Goal: Information Seeking & Learning: Find specific fact

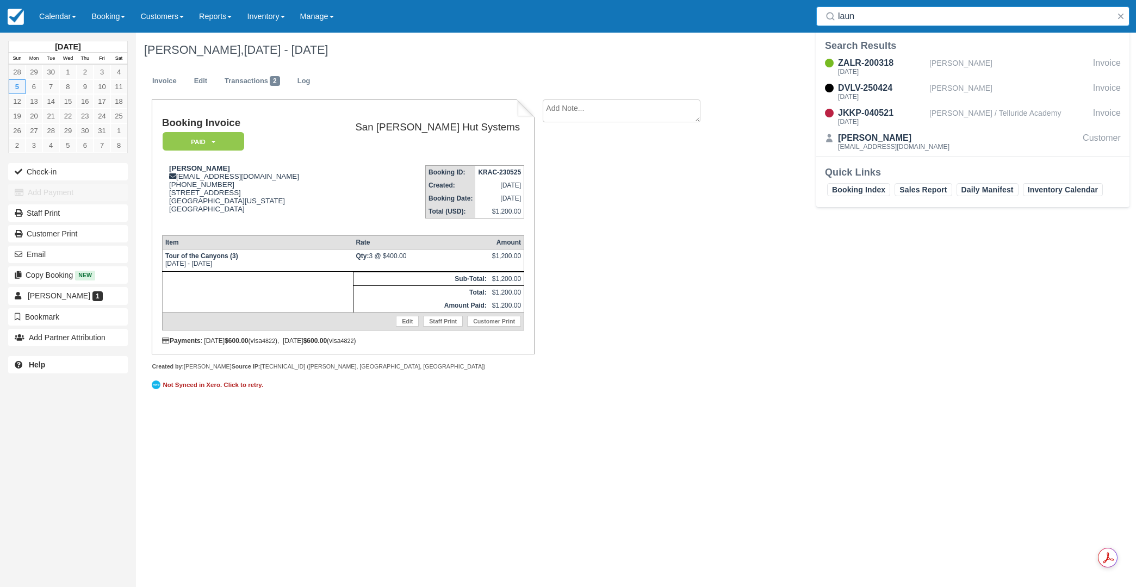
drag, startPoint x: 903, startPoint y: 22, endPoint x: 806, endPoint y: 11, distance: 96.8
click at [806, 11] on div "Menu Calendar Customer Inventory Month Week Day Booking Daily Manifest Daily Li…" at bounding box center [568, 16] width 1136 height 33
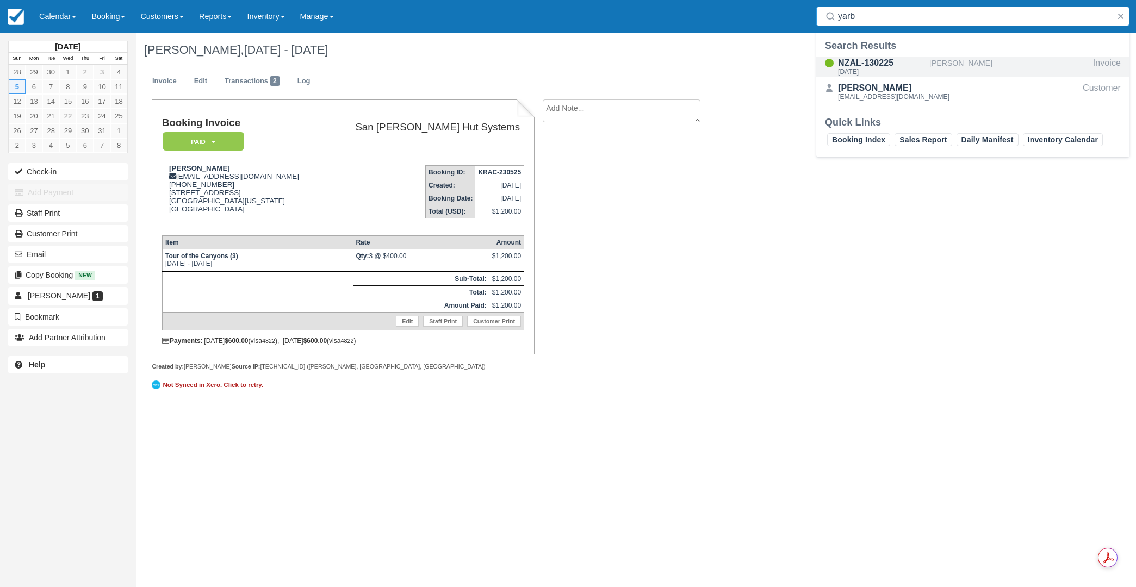
type input "yarb"
click at [860, 64] on div "NZAL-130225" at bounding box center [881, 63] width 87 height 13
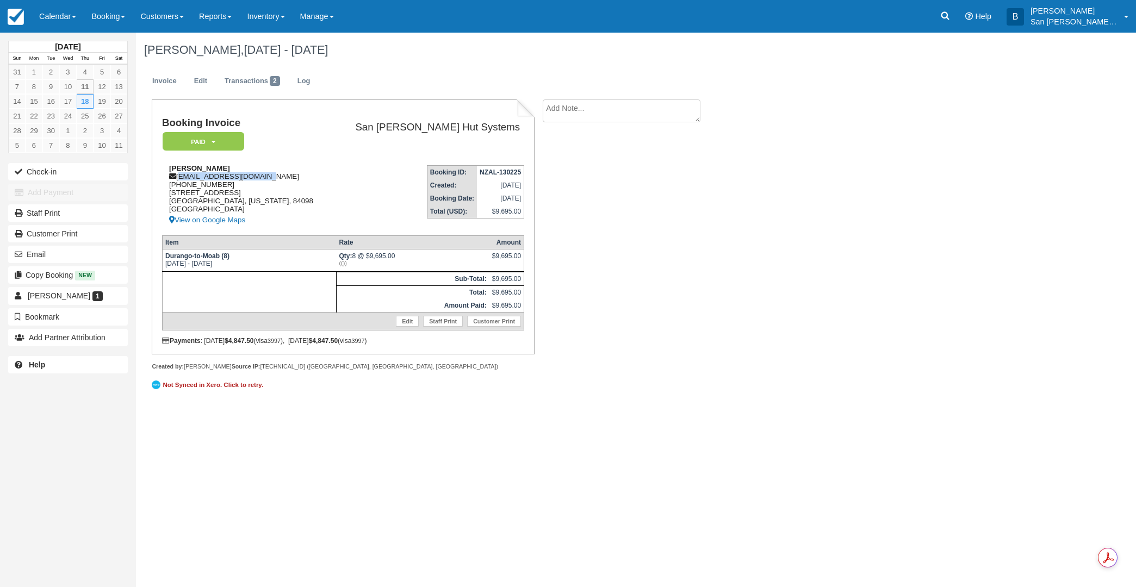
drag, startPoint x: 180, startPoint y: 178, endPoint x: 264, endPoint y: 178, distance: 83.7
click at [264, 178] on div "Peter Yarbrough pyarbrough@hotmail.com 1 (801) 842-6499 971 Cutter Lane Park Ci…" at bounding box center [246, 195] width 169 height 63
copy div "pyarbrough@hotmail.com"
click at [958, 23] on link at bounding box center [945, 16] width 25 height 33
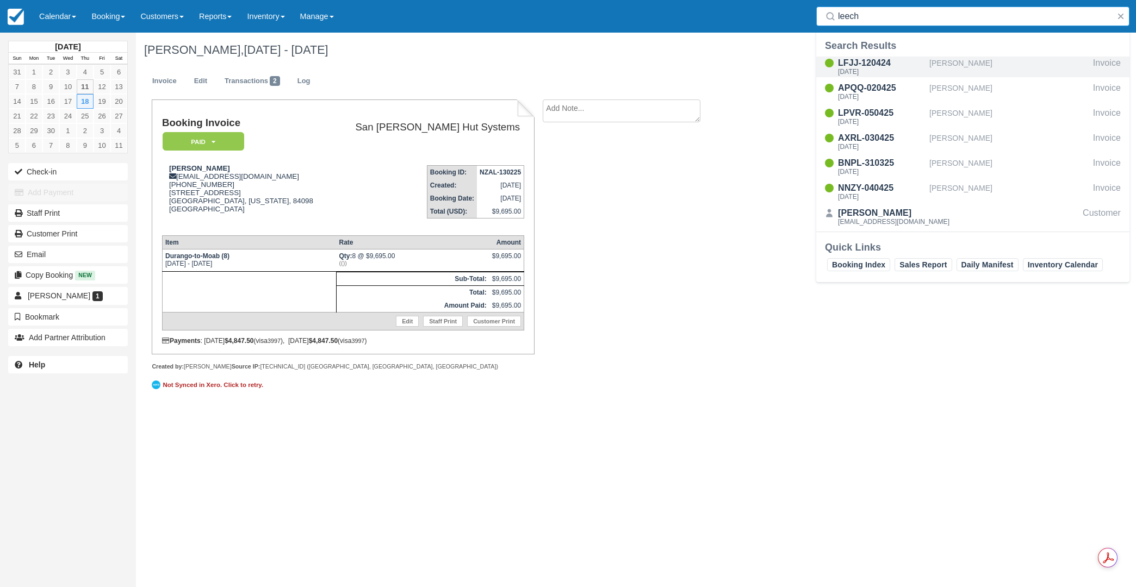
type input "leech"
click at [873, 67] on div "LFJJ-120424" at bounding box center [881, 63] width 87 height 13
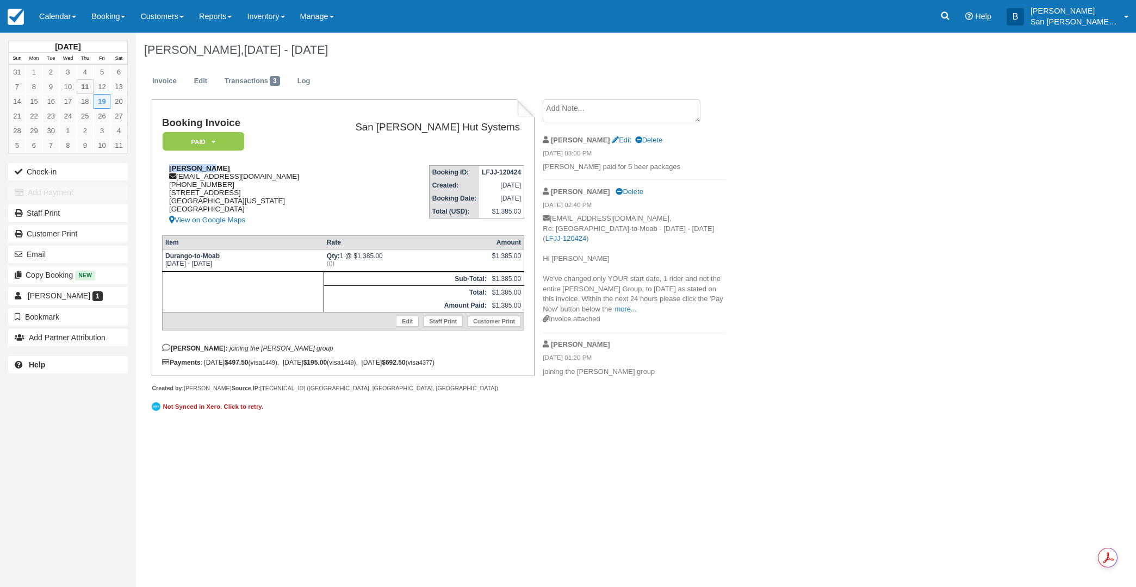
drag, startPoint x: 171, startPoint y: 169, endPoint x: 205, endPoint y: 170, distance: 33.7
click at [219, 169] on div "[PERSON_NAME] [EMAIL_ADDRESS][DOMAIN_NAME] 1 (360) 220-2390 [STREET_ADDRESS][US…" at bounding box center [242, 195] width 160 height 63
copy strong "[PERSON_NAME]"
click at [958, 15] on link at bounding box center [945, 16] width 25 height 33
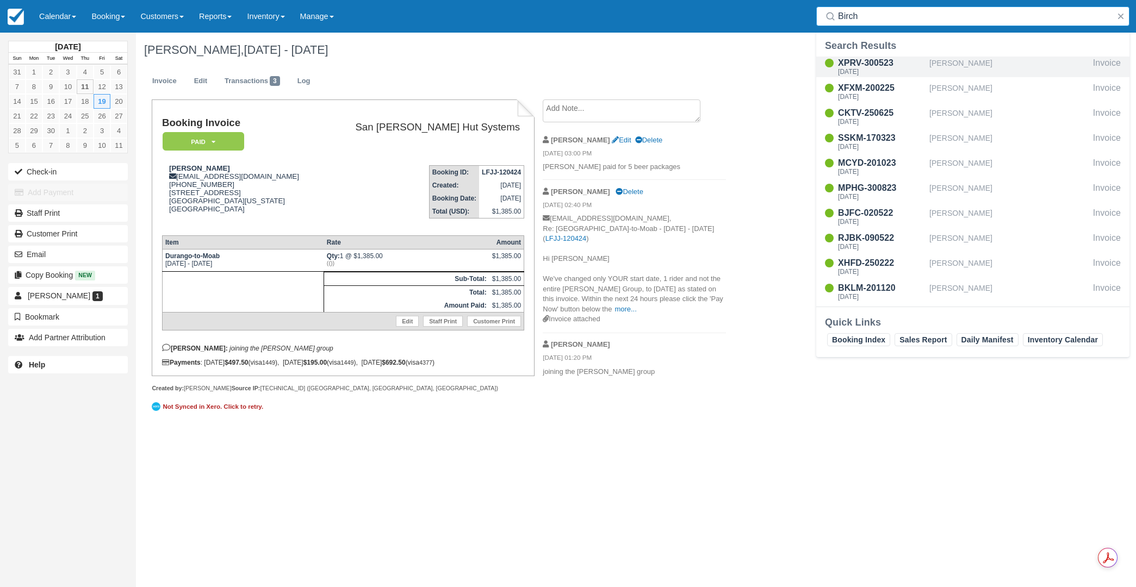
type input "Birch"
click at [883, 61] on div "XPRV-300523" at bounding box center [881, 63] width 87 height 13
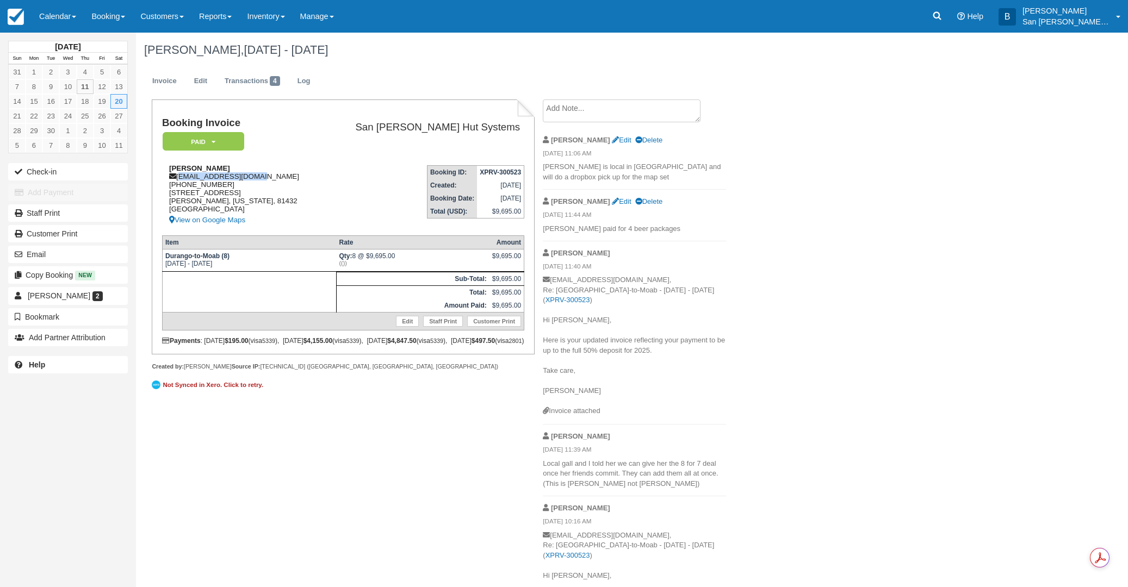
drag, startPoint x: 178, startPoint y: 176, endPoint x: 285, endPoint y: 173, distance: 107.7
click at [285, 173] on div "Katie Birch kbirch1881@gmail.com 1 (970) 819-1037 465 Kismet St Ridgway, Colora…" at bounding box center [242, 195] width 160 height 63
copy div "kbirch1881@gmail.com"
click at [940, 27] on link at bounding box center [936, 16] width 25 height 33
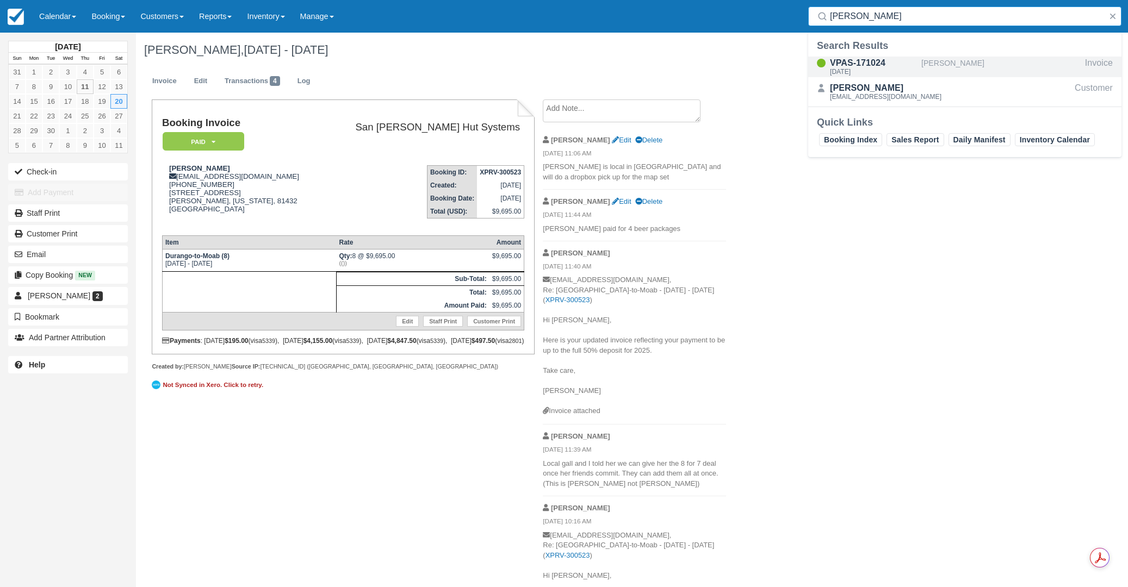
type input "Strasser"
click at [856, 66] on div "VPAS-171024" at bounding box center [873, 63] width 87 height 13
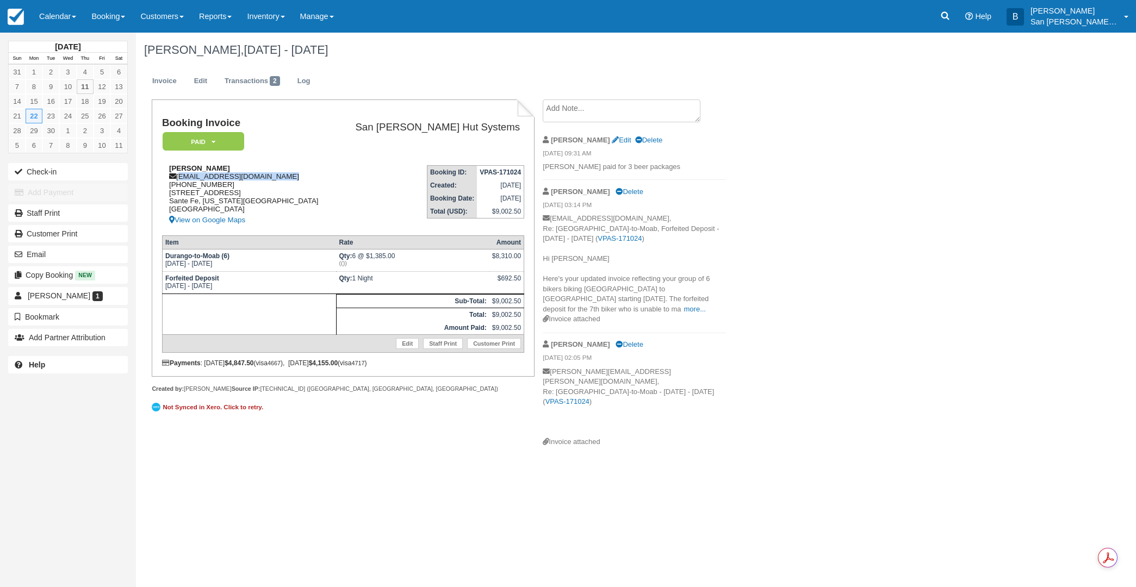
drag, startPoint x: 180, startPoint y: 179, endPoint x: 287, endPoint y: 178, distance: 106.6
click at [287, 178] on div "Andrew Strasser ams.personal@protonmail.com 1 (847) 226-6392 3937 Agua Fria St …" at bounding box center [248, 195] width 172 height 63
copy div "ams.personal@protonmail.com"
click at [948, 14] on icon at bounding box center [945, 15] width 11 height 11
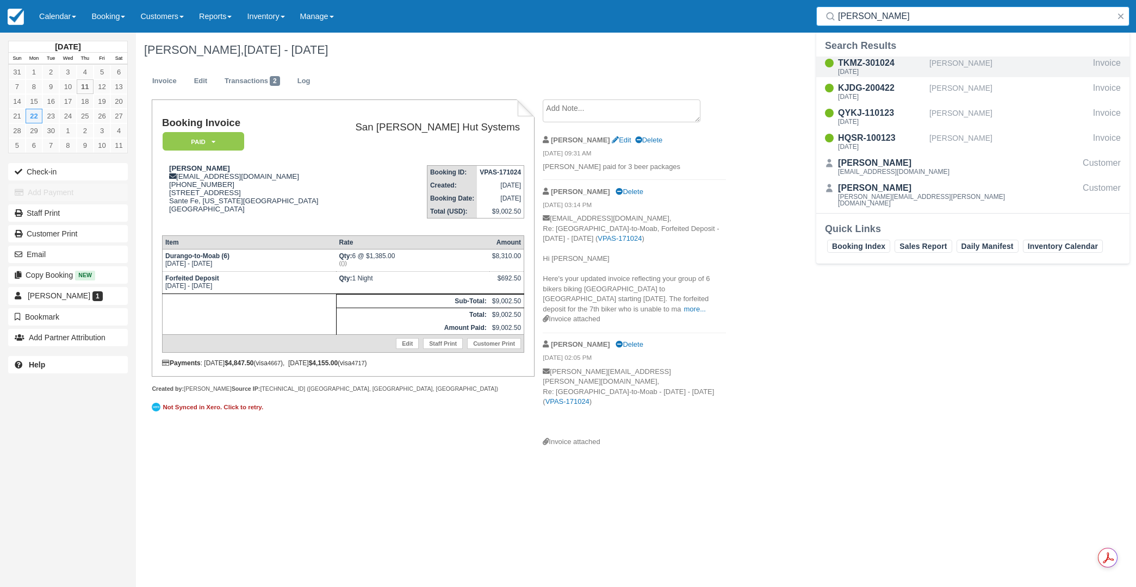
type input "Belk"
click at [881, 73] on div "Tue Sep 23 2025" at bounding box center [881, 72] width 87 height 7
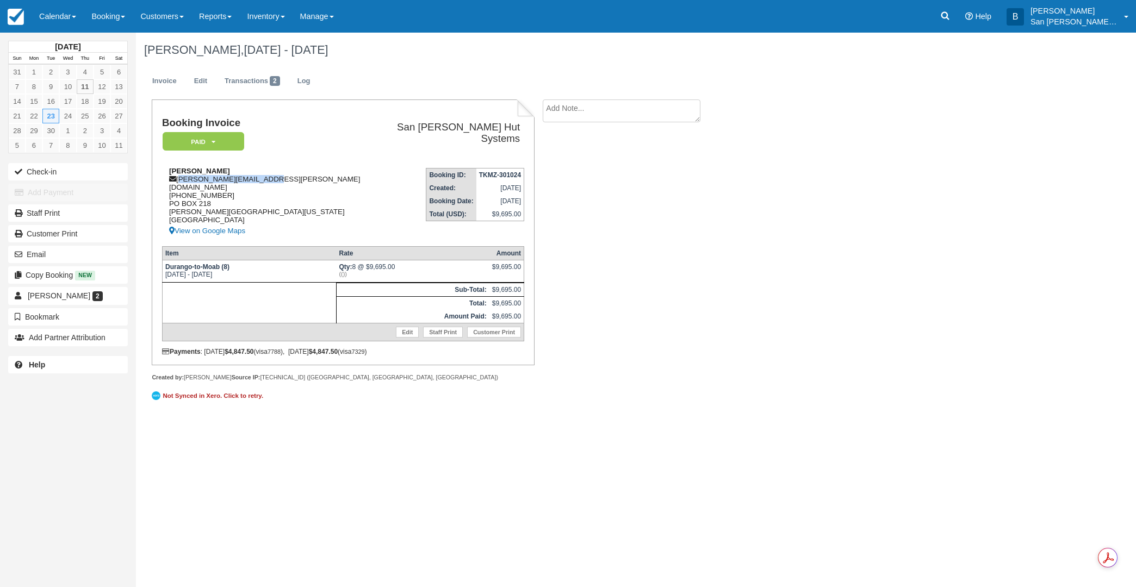
drag, startPoint x: 179, startPoint y: 176, endPoint x: 250, endPoint y: 180, distance: 70.8
click at [260, 173] on div "[PERSON_NAME] [PERSON_NAME][EMAIL_ADDRESS][PERSON_NAME][DOMAIN_NAME] 1 (804) 87…" at bounding box center [267, 202] width 210 height 71
copy div "[PERSON_NAME][EMAIL_ADDRESS][PERSON_NAME][DOMAIN_NAME]"
click at [951, 16] on icon at bounding box center [945, 15] width 11 height 11
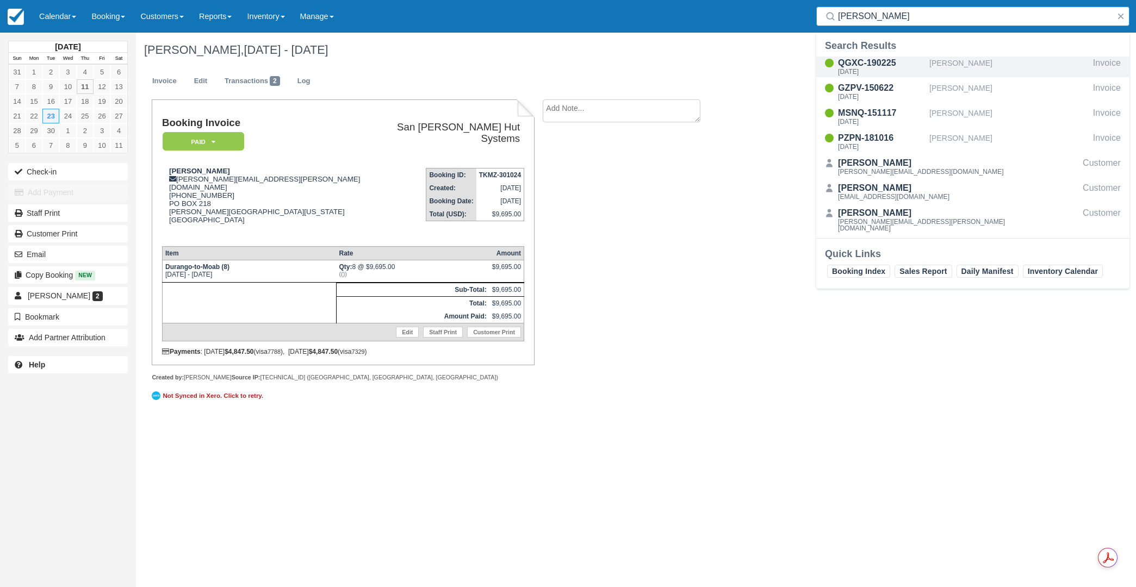
type input "[PERSON_NAME]"
click at [863, 68] on div "QGXC-190225 Wed Sep 24 2025" at bounding box center [881, 67] width 87 height 21
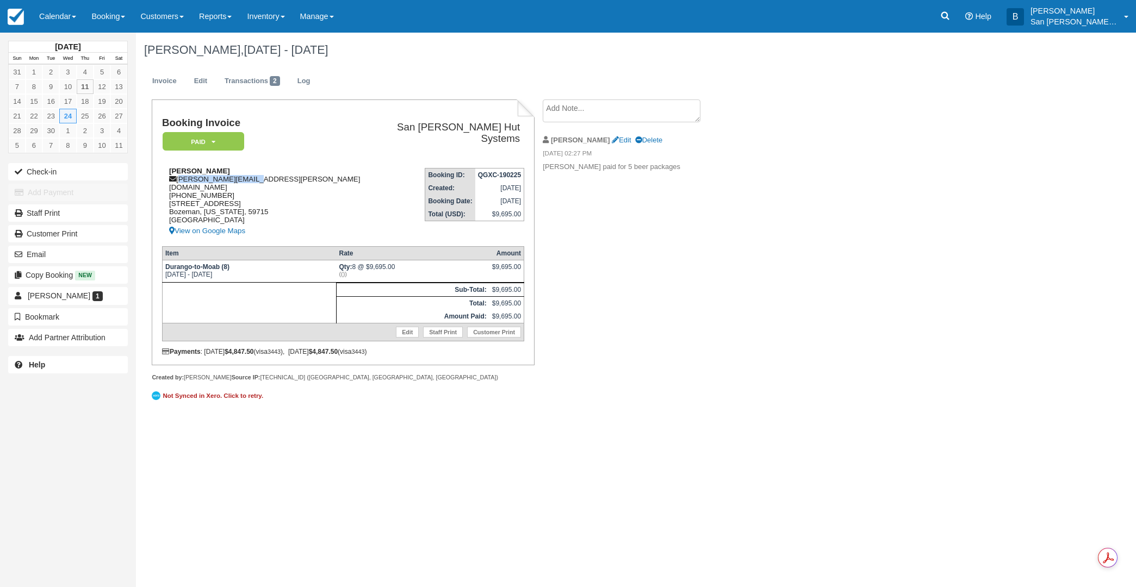
drag, startPoint x: 179, startPoint y: 178, endPoint x: 249, endPoint y: 177, distance: 69.1
click at [249, 177] on div "Ross Dyer dyer.ross@gmail.com 1 (970) 846-6393 25 Hawthorn Lane Bozeman, Montan…" at bounding box center [267, 202] width 210 height 71
copy div "dyer.ross@gmail.com"
click at [951, 20] on icon at bounding box center [945, 15] width 11 height 11
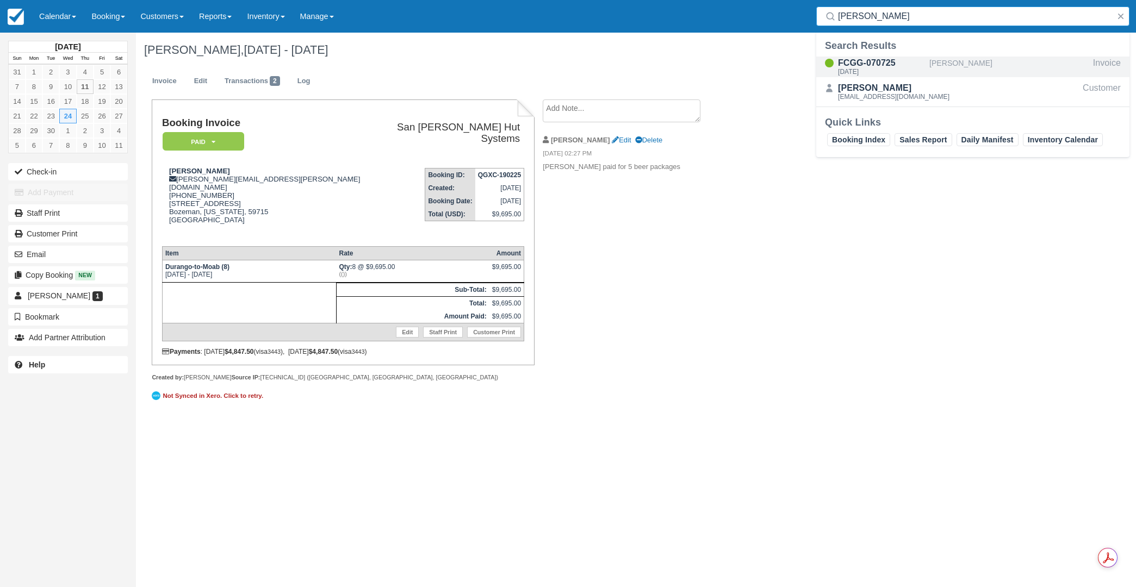
type input "Janecka"
click at [872, 65] on div "FCGG-070725" at bounding box center [881, 63] width 87 height 13
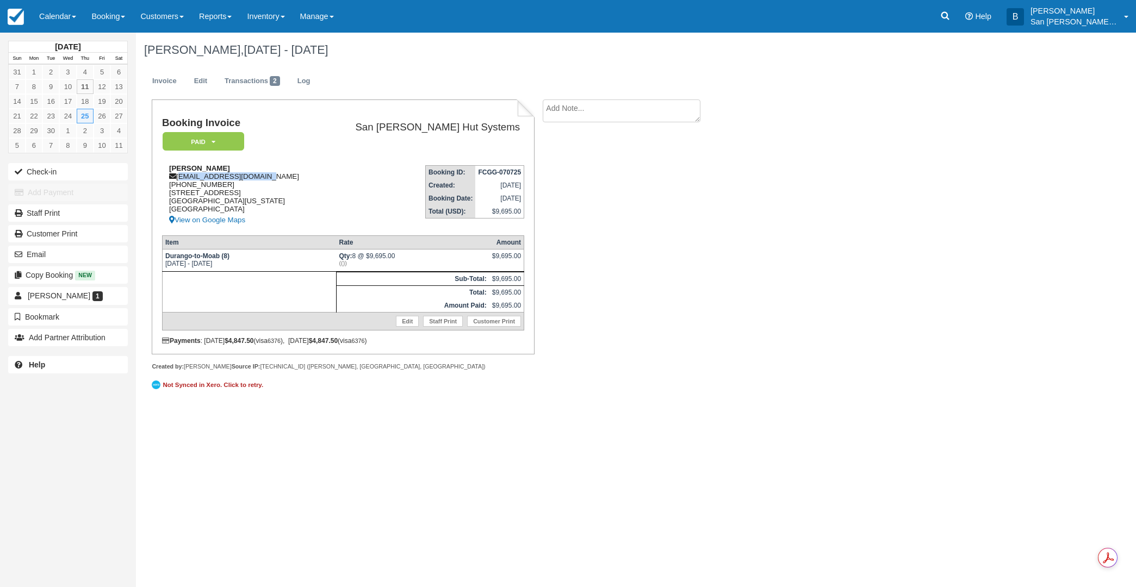
drag, startPoint x: 179, startPoint y: 178, endPoint x: 275, endPoint y: 178, distance: 95.2
click at [275, 178] on div "[PERSON_NAME] [PERSON_NAME][EMAIL_ADDRESS][DOMAIN_NAME] [PHONE_NUMBER] [STREET_…" at bounding box center [242, 195] width 160 height 63
copy div "[EMAIL_ADDRESS][DOMAIN_NAME]"
click at [951, 20] on icon at bounding box center [945, 15] width 11 height 11
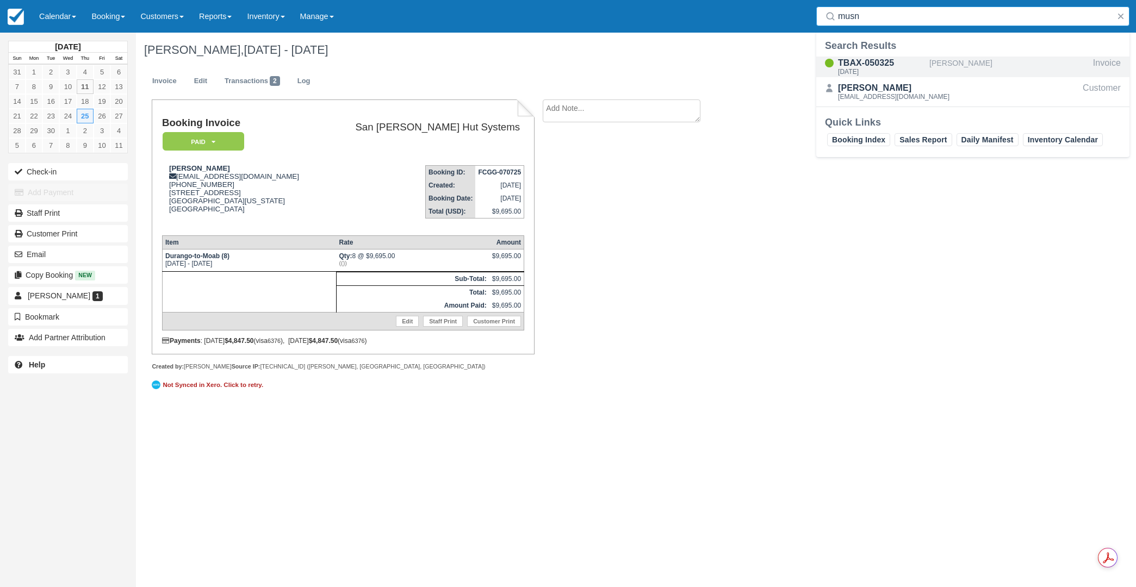
type input "musn"
click at [853, 72] on div "Fri Sep 26 2025" at bounding box center [881, 72] width 87 height 7
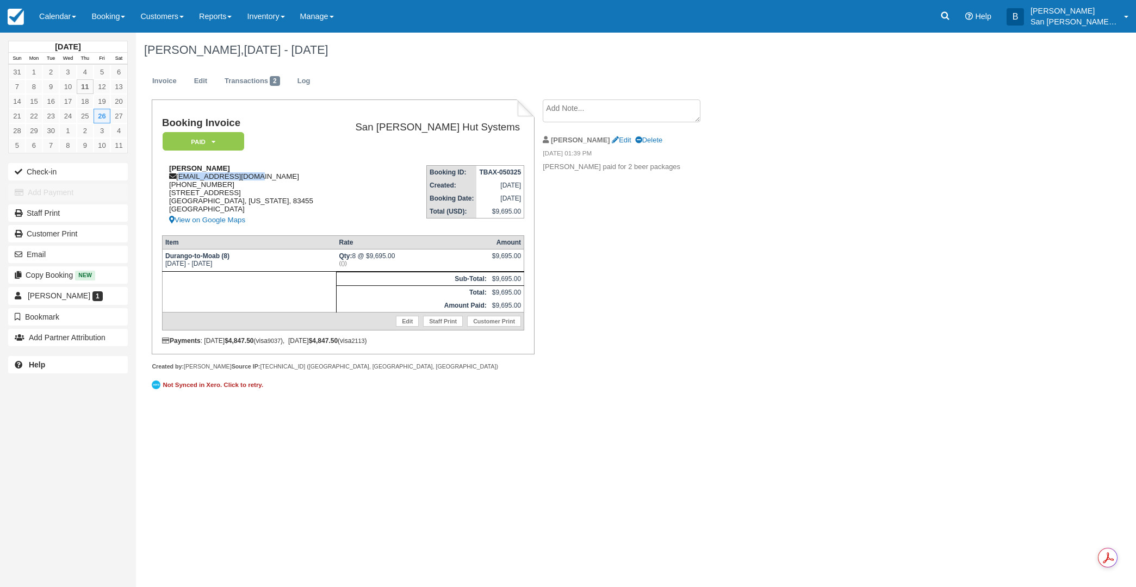
drag, startPoint x: 178, startPoint y: 178, endPoint x: 263, endPoint y: 181, distance: 84.9
click at [282, 180] on div "Jaime Musnicki jmusnicki@gmail.com 1 (307) 699-2049 7870 Spoon Creek Dr Victor,…" at bounding box center [246, 195] width 169 height 63
copy div "jmusnicki@gmail.com"
click at [944, 15] on link at bounding box center [945, 16] width 25 height 33
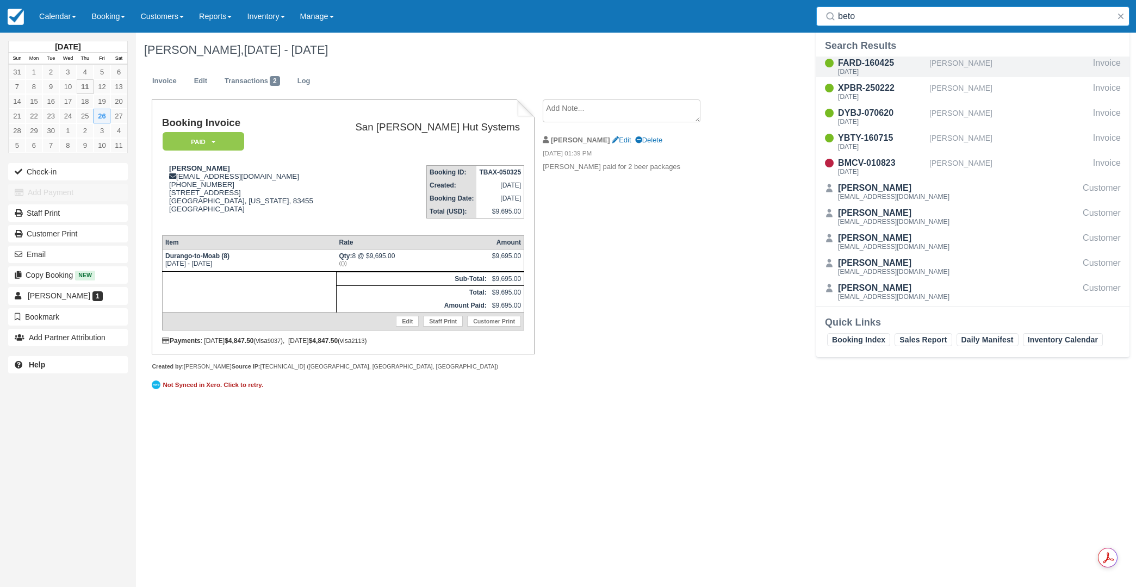
type input "beto"
click at [866, 67] on div "FARD-160425" at bounding box center [881, 63] width 87 height 13
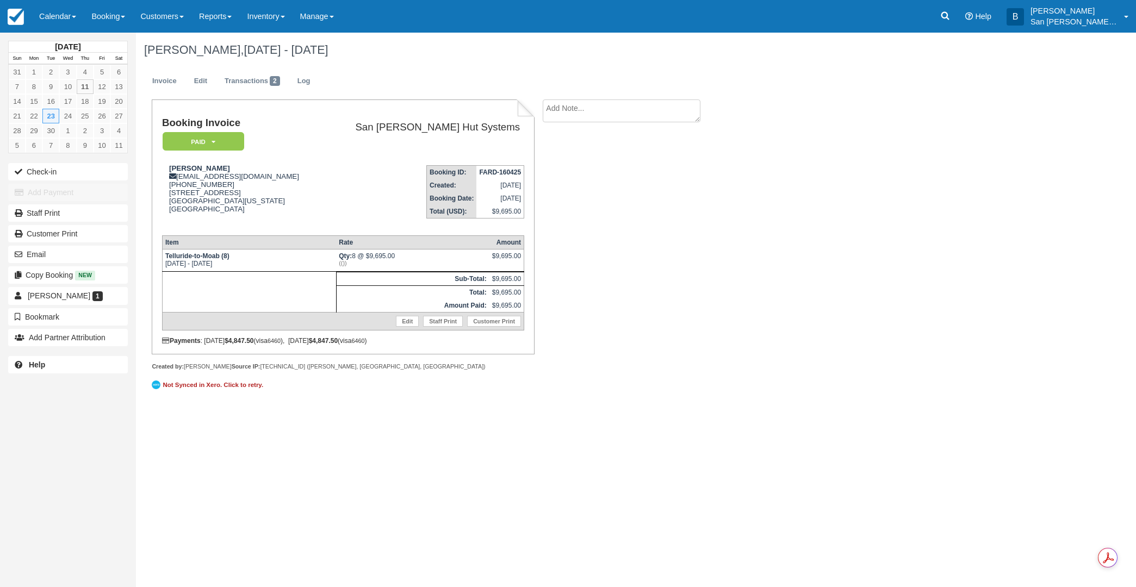
click at [574, 106] on textarea at bounding box center [622, 111] width 158 height 23
type textarea "b"
type textarea "'Beto' [PERSON_NAME] paid for 1 beer package"
click at [575, 177] on button "Create" at bounding box center [567, 173] width 49 height 18
click at [958, 22] on link at bounding box center [945, 16] width 25 height 33
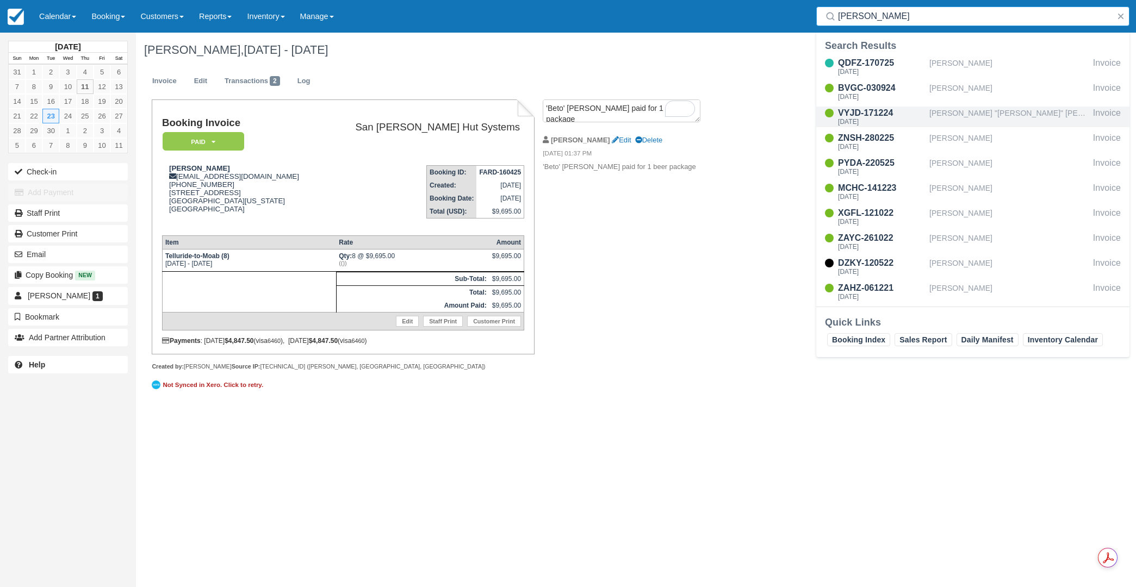
type input "Davis"
click at [853, 116] on div "VYJD-171224" at bounding box center [881, 113] width 87 height 13
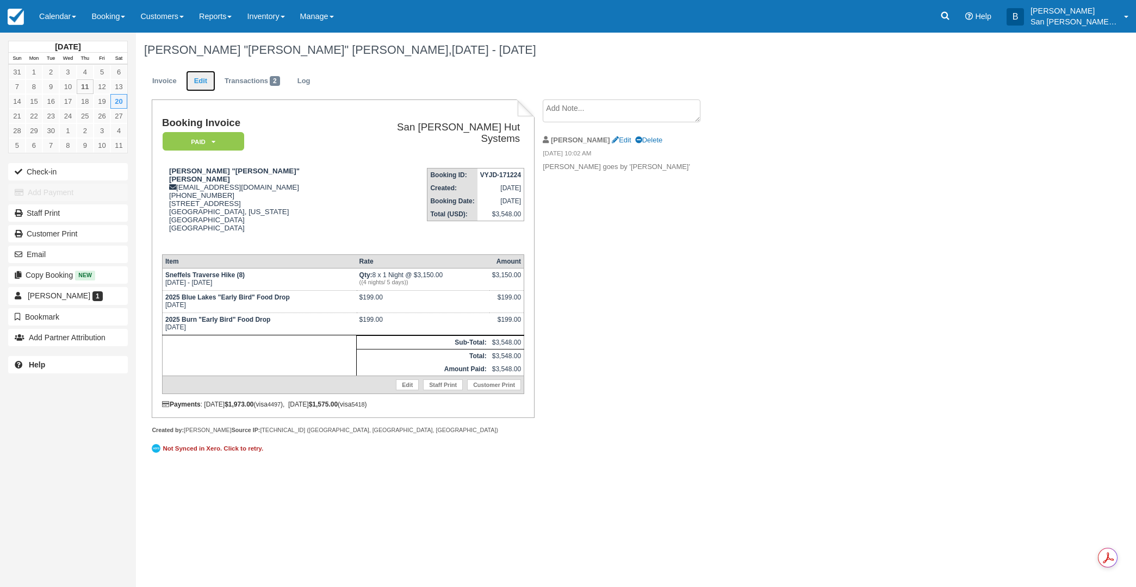
click at [198, 82] on link "Edit" at bounding box center [200, 81] width 29 height 21
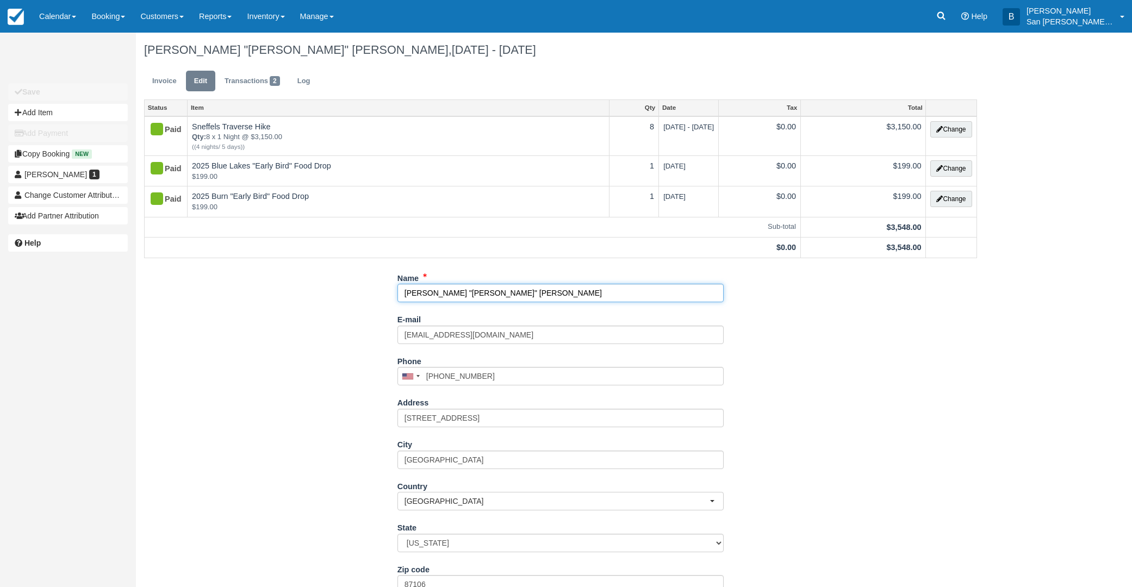
drag, startPoint x: 445, startPoint y: 294, endPoint x: 435, endPoint y: 295, distance: 10.3
click at [435, 295] on input "[PERSON_NAME] "[PERSON_NAME]" [PERSON_NAME]" at bounding box center [561, 293] width 326 height 18
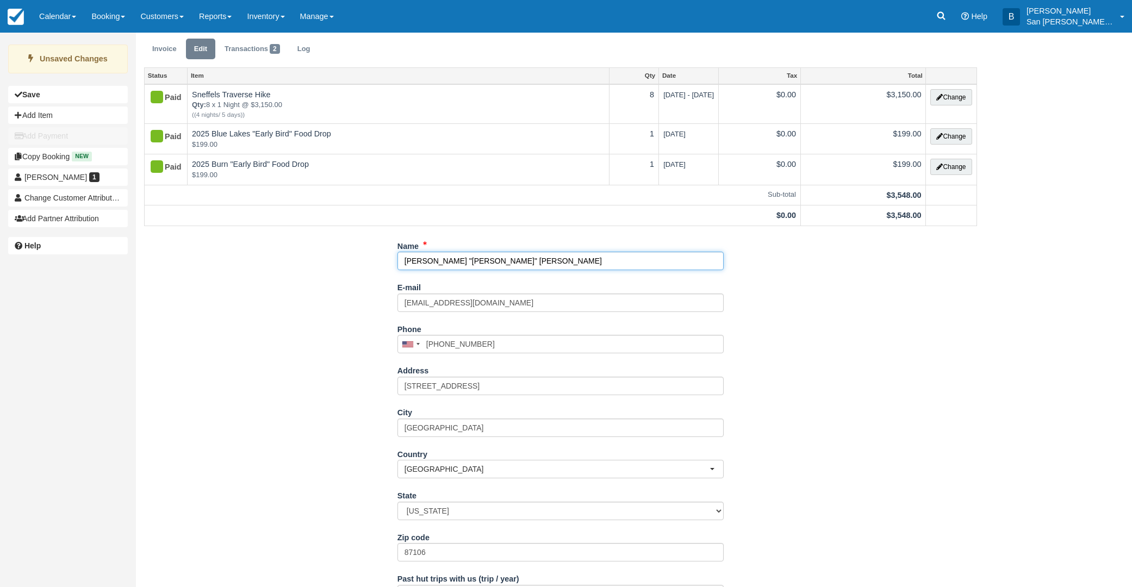
scroll to position [120, 0]
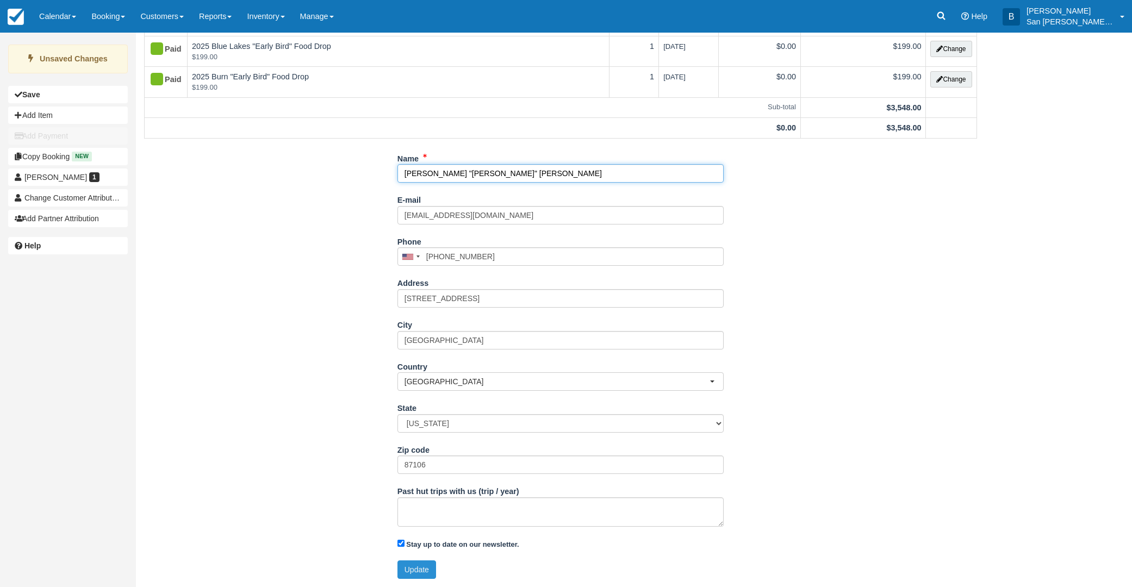
type input "[PERSON_NAME] "[PERSON_NAME]" [PERSON_NAME]"
click at [423, 569] on button "Update" at bounding box center [417, 570] width 39 height 18
type input "[PHONE_NUMBER]"
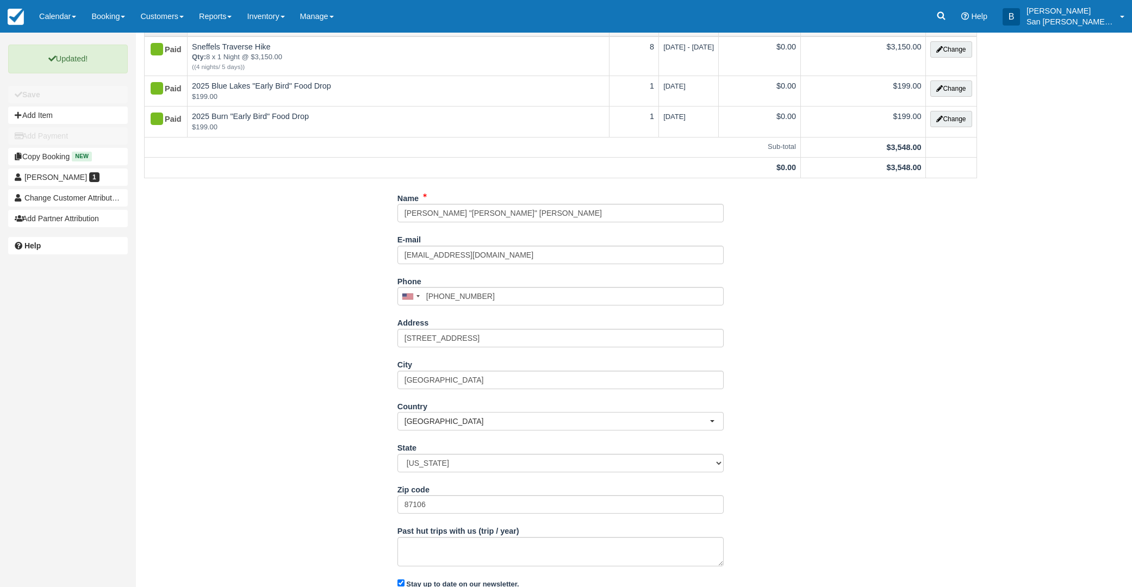
scroll to position [0, 0]
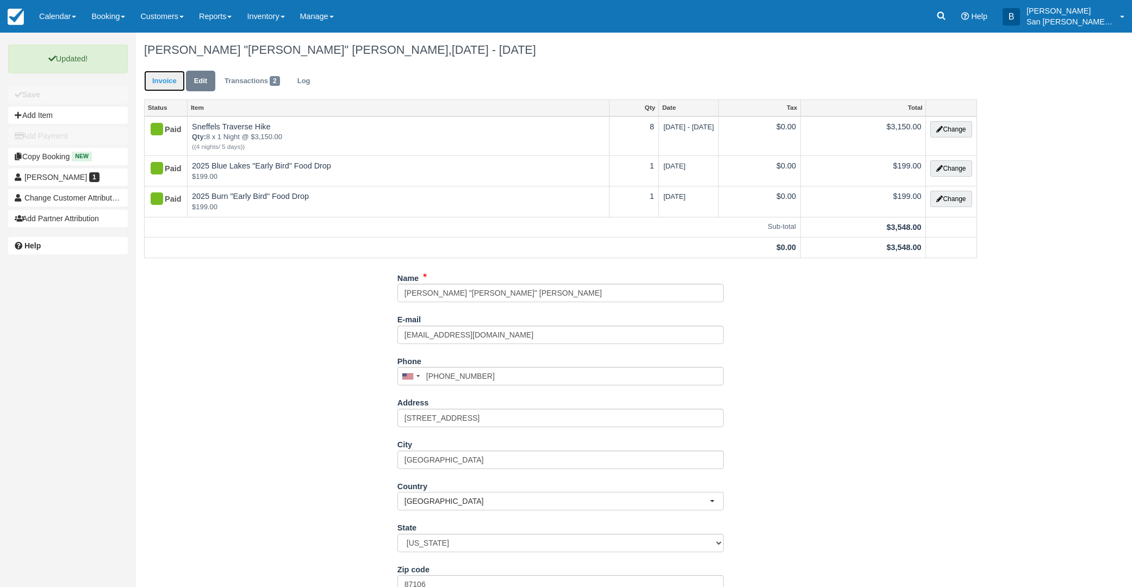
click at [157, 74] on link "Invoice" at bounding box center [164, 81] width 41 height 21
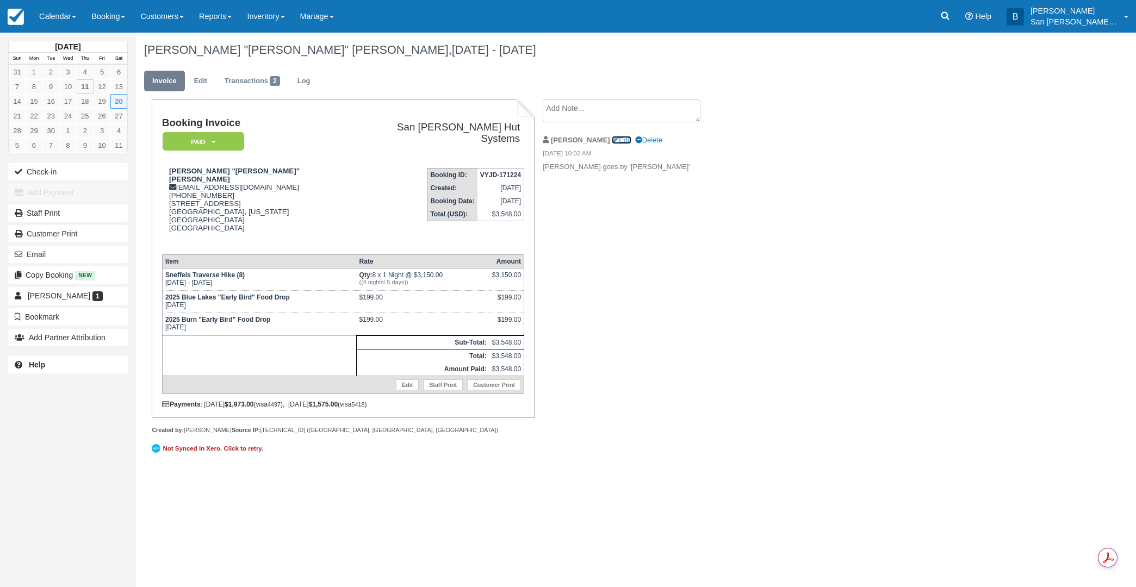
click at [612, 138] on link "Edit" at bounding box center [621, 140] width 19 height 8
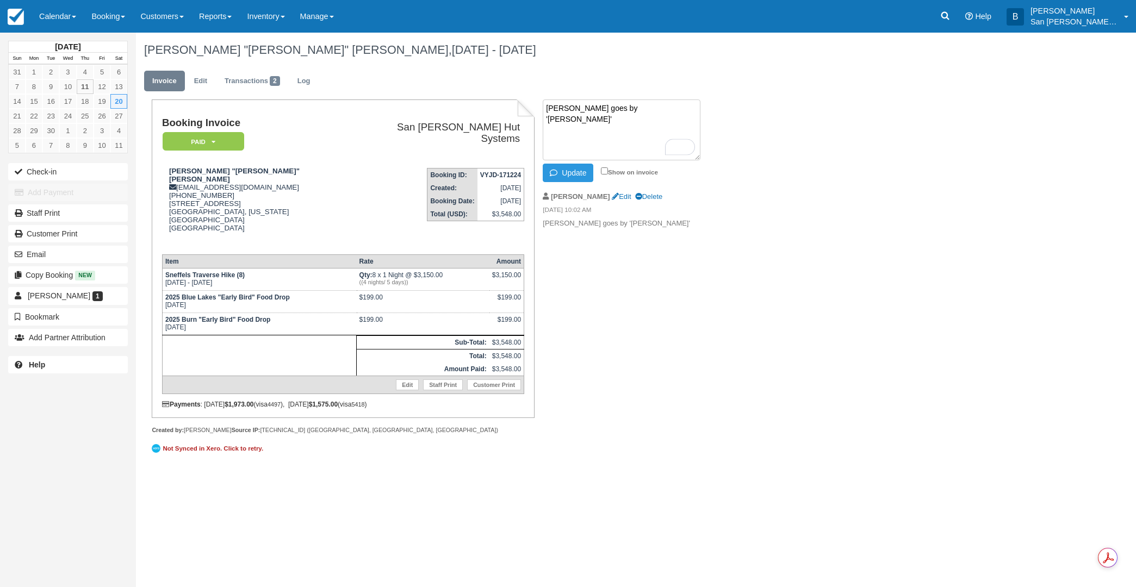
drag, startPoint x: 604, startPoint y: 108, endPoint x: 614, endPoint y: 107, distance: 9.8
click at [614, 107] on textarea "[PERSON_NAME] goes by '[PERSON_NAME]'" at bounding box center [622, 130] width 158 height 61
type textarea "[PERSON_NAME] goes by '[PERSON_NAME]'"
click at [570, 175] on button "Update" at bounding box center [568, 173] width 51 height 18
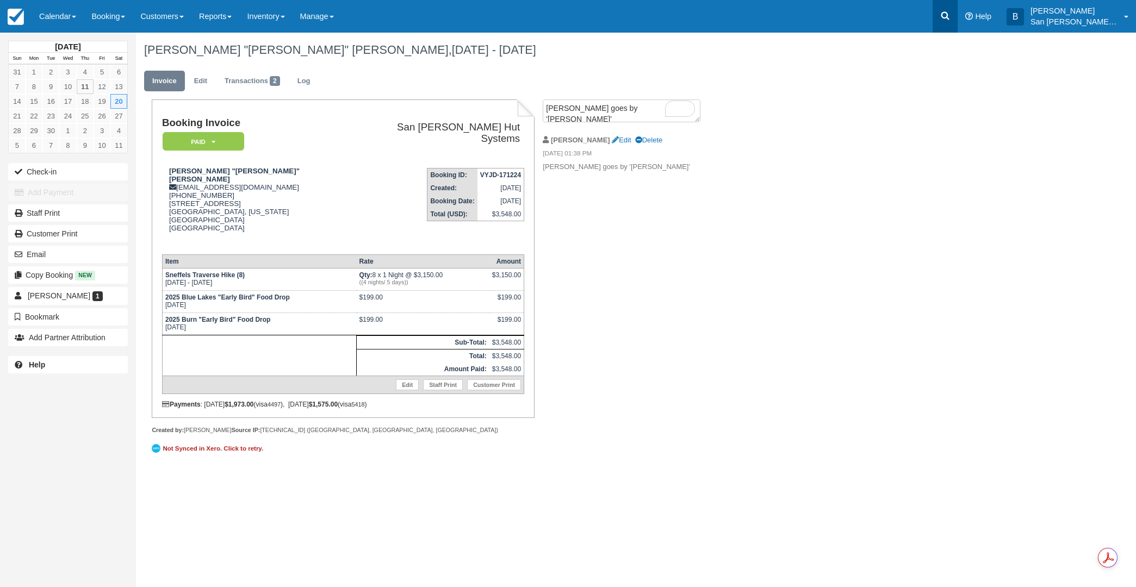
click at [942, 23] on link at bounding box center [945, 16] width 25 height 33
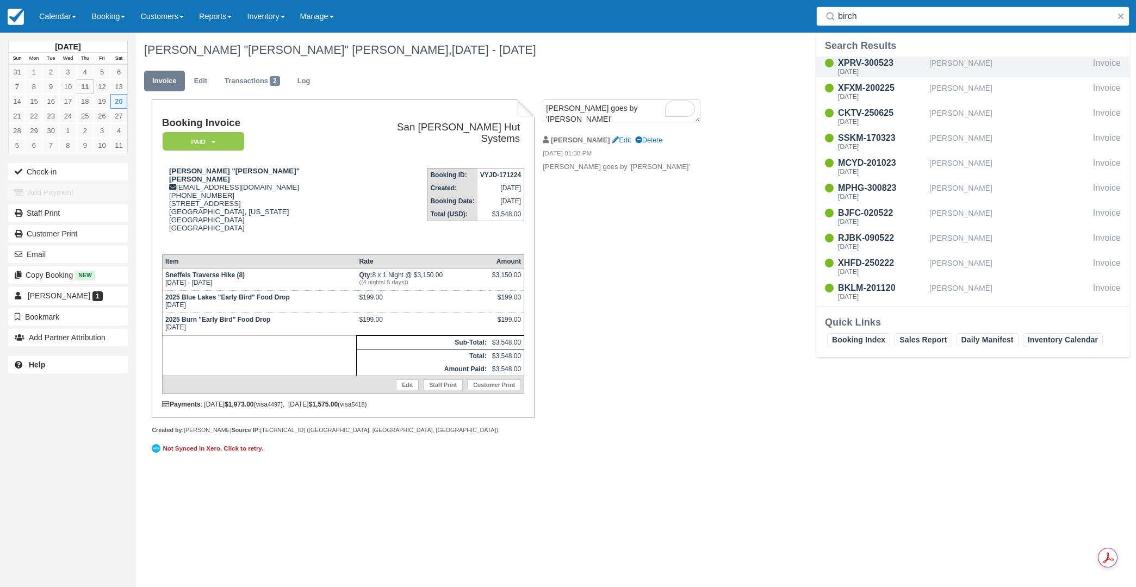
type input "birch"
click at [866, 69] on div "[DATE]" at bounding box center [881, 72] width 87 height 7
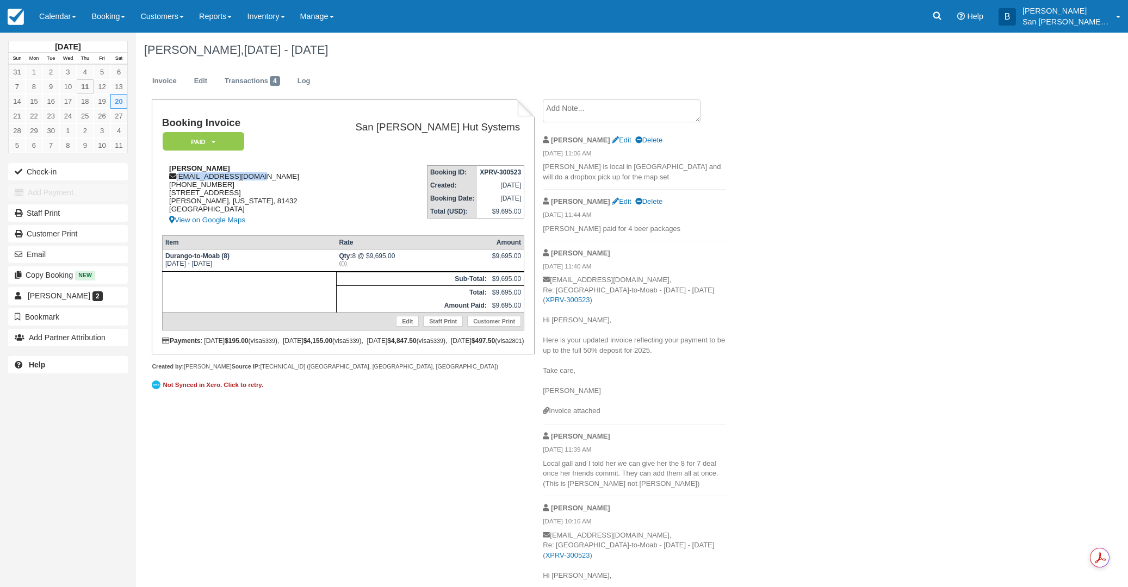
drag, startPoint x: 179, startPoint y: 178, endPoint x: 239, endPoint y: 173, distance: 59.5
click at [254, 176] on div "Katie Birch kbirch1881@gmail.com 1 (970) 819-1037 465 Kismet St Ridgway, Colora…" at bounding box center [242, 195] width 160 height 63
copy div "kbirch1881@gmail.com"
click at [942, 16] on icon at bounding box center [937, 15] width 11 height 11
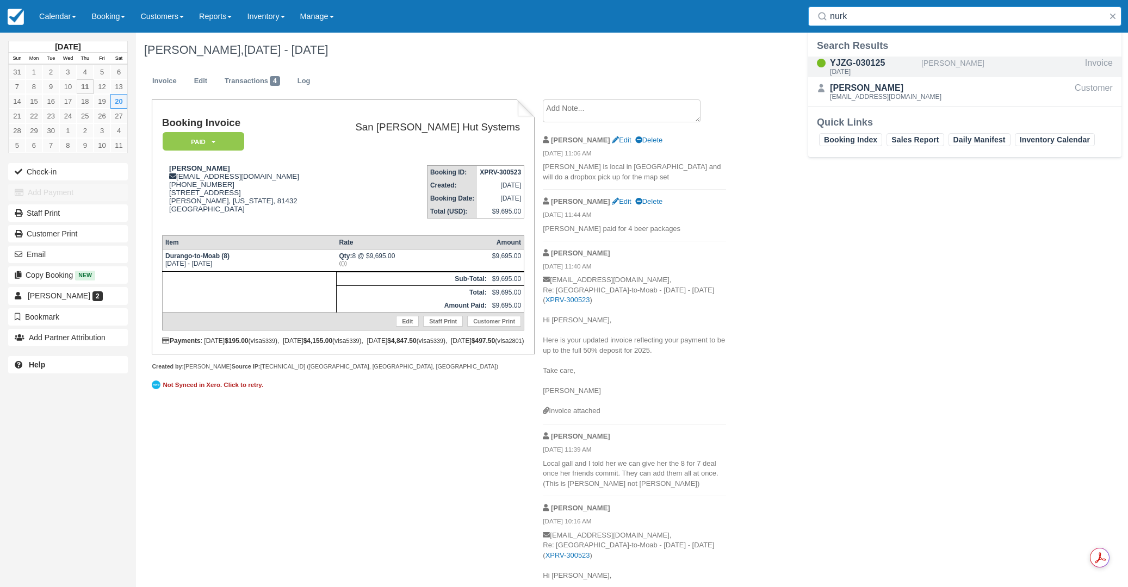
type input "nurk"
click at [867, 62] on div "YJZG-030125" at bounding box center [873, 63] width 87 height 13
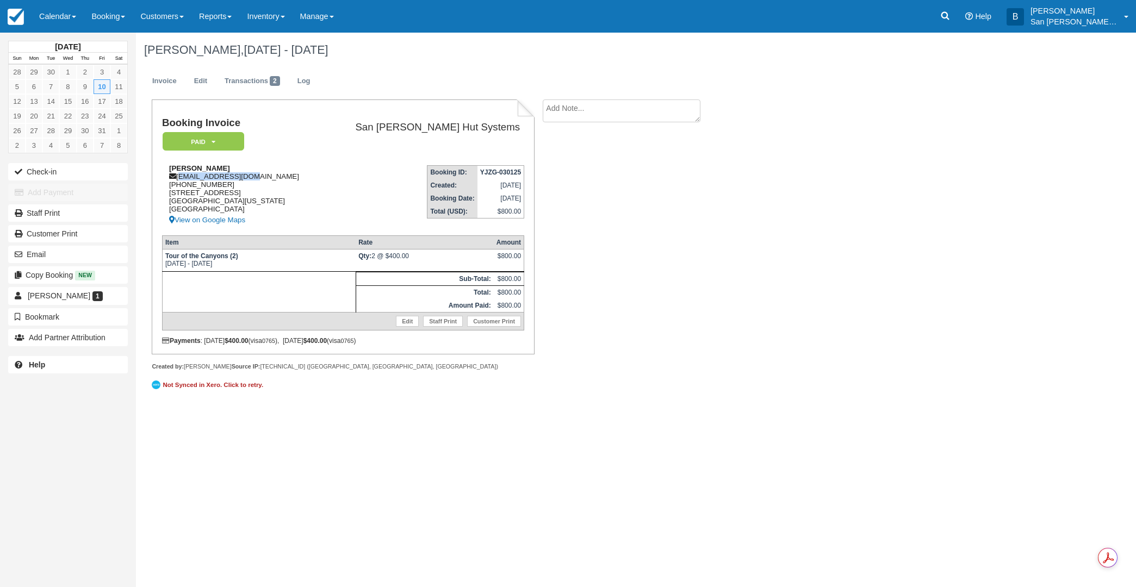
drag, startPoint x: 178, startPoint y: 177, endPoint x: 258, endPoint y: 179, distance: 79.4
click at [259, 179] on div "[PERSON_NAME] [EMAIL_ADDRESS][DOMAIN_NAME] [PHONE_NUMBER] [STREET_ADDRESS][US_S…" at bounding box center [242, 195] width 160 height 63
copy div "[EMAIL_ADDRESS][DOMAIN_NAME]"
click at [951, 20] on icon at bounding box center [945, 15] width 11 height 11
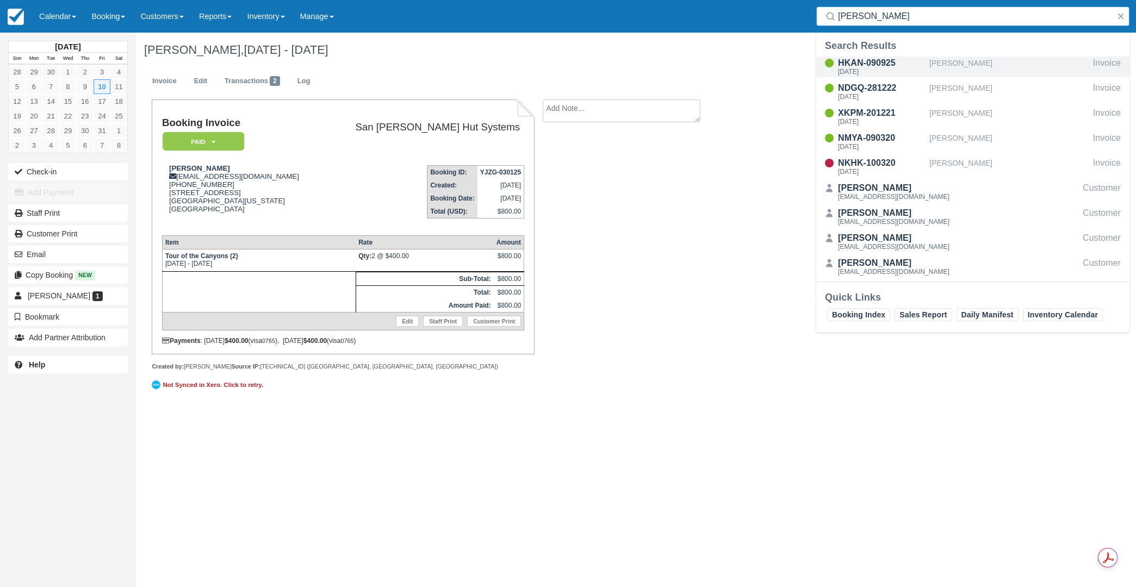
type input "[PERSON_NAME]"
click at [878, 64] on div "HKAN-090925" at bounding box center [881, 63] width 87 height 13
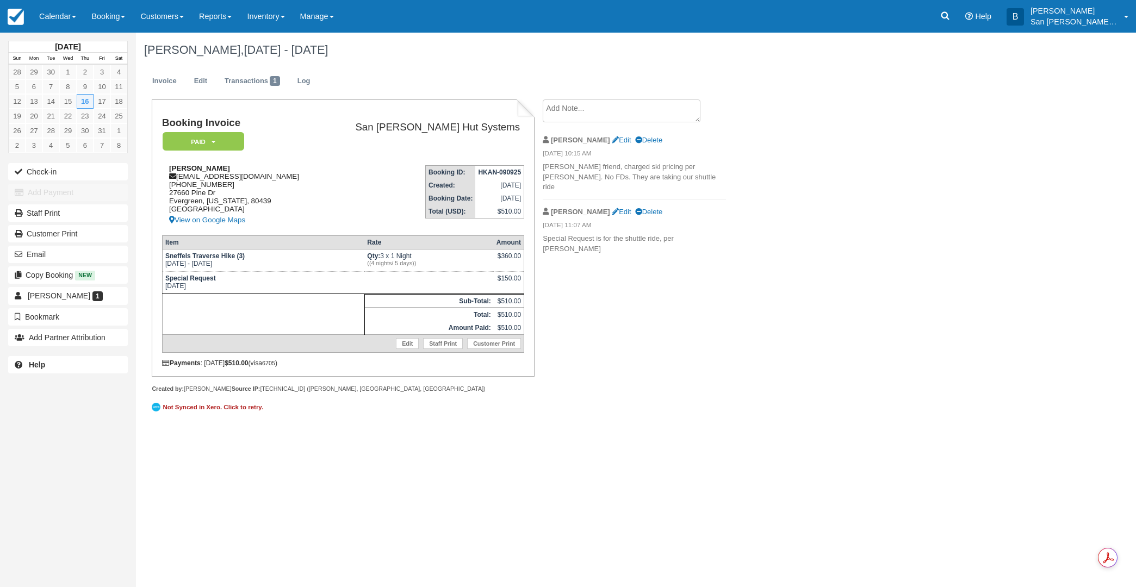
drag, startPoint x: 179, startPoint y: 176, endPoint x: 281, endPoint y: 179, distance: 101.7
click at [295, 179] on div "[PERSON_NAME] [EMAIL_ADDRESS][DOMAIN_NAME] [PHONE_NUMBER] 27660 [STREET_ADDRESS…" at bounding box center [242, 195] width 160 height 63
copy div "[EMAIL_ADDRESS][DOMAIN_NAME]"
click at [951, 20] on icon at bounding box center [945, 15] width 11 height 11
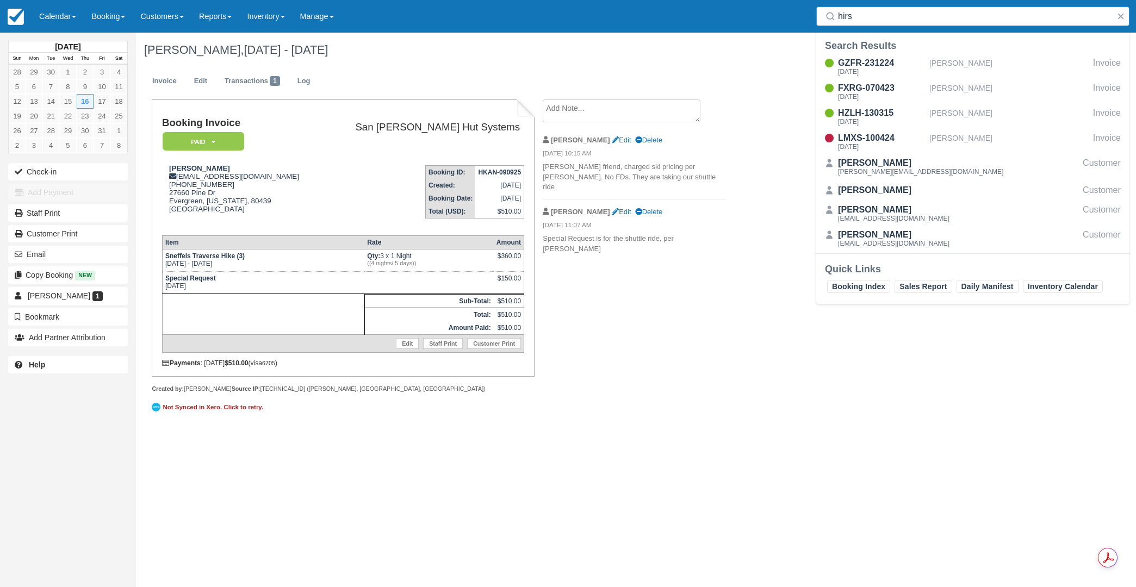
type input "hirs"
click at [660, 69] on ul "Invoice Edit Transactions 1 Log" at bounding box center [562, 83] width 836 height 33
click at [1119, 14] on button "button" at bounding box center [1120, 16] width 13 height 13
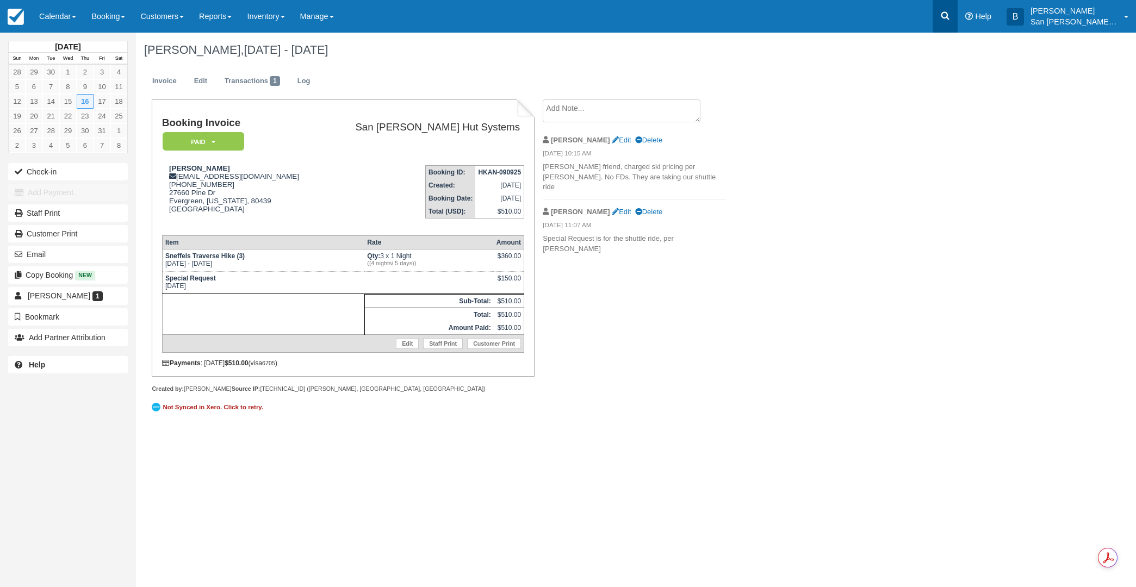
click at [951, 16] on icon at bounding box center [945, 15] width 11 height 11
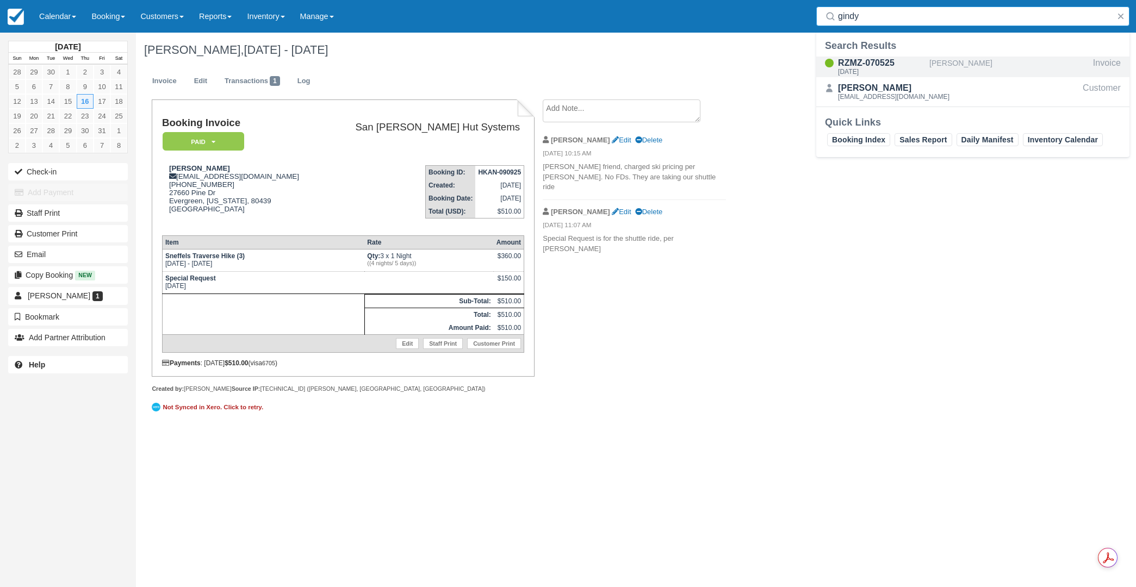
type input "gindy"
click at [872, 60] on div "RZMZ-070525" at bounding box center [881, 63] width 87 height 13
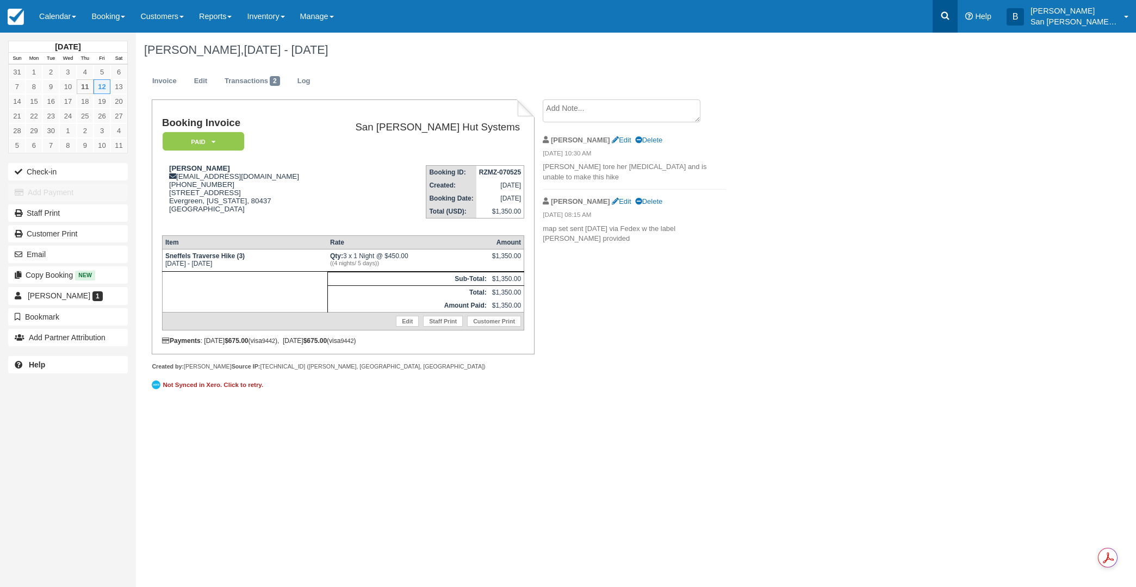
click at [951, 12] on icon at bounding box center [945, 15] width 11 height 11
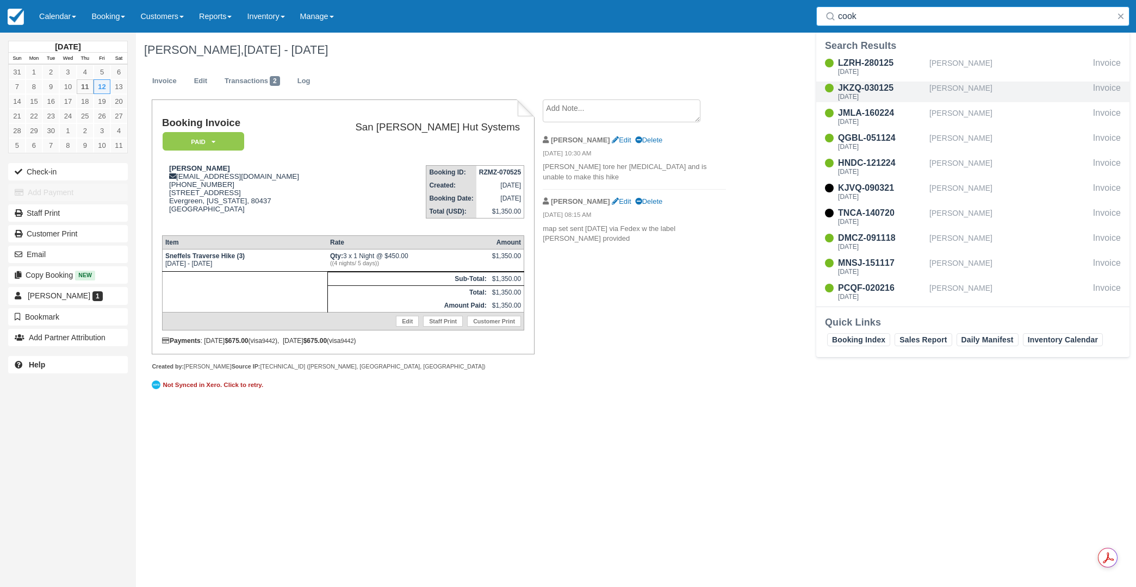
type input "cook"
click at [874, 88] on div "JKZQ-030125" at bounding box center [881, 88] width 87 height 13
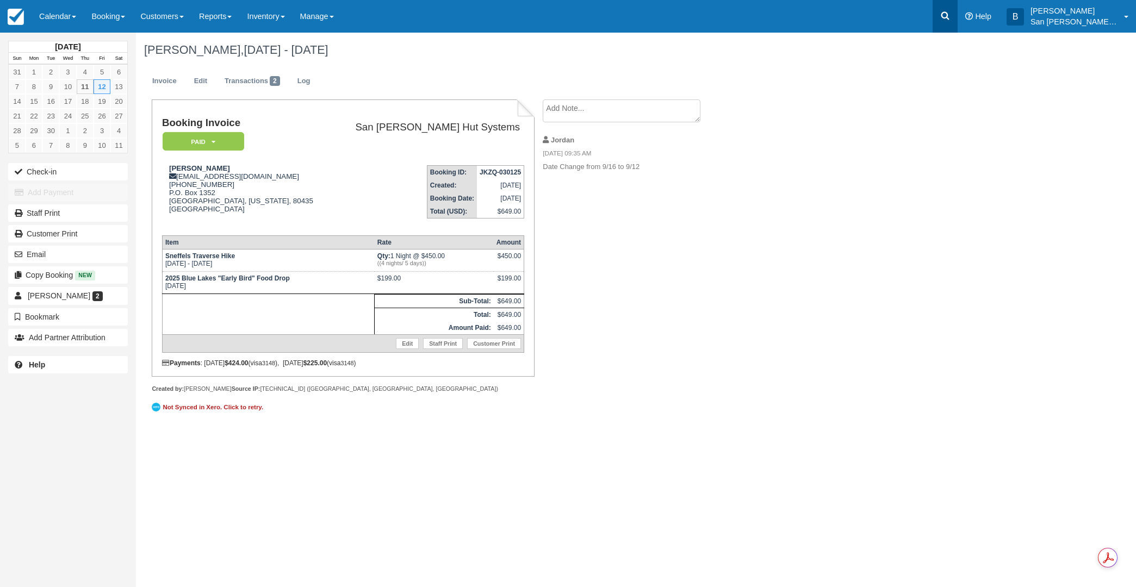
click at [944, 21] on link at bounding box center [945, 16] width 25 height 33
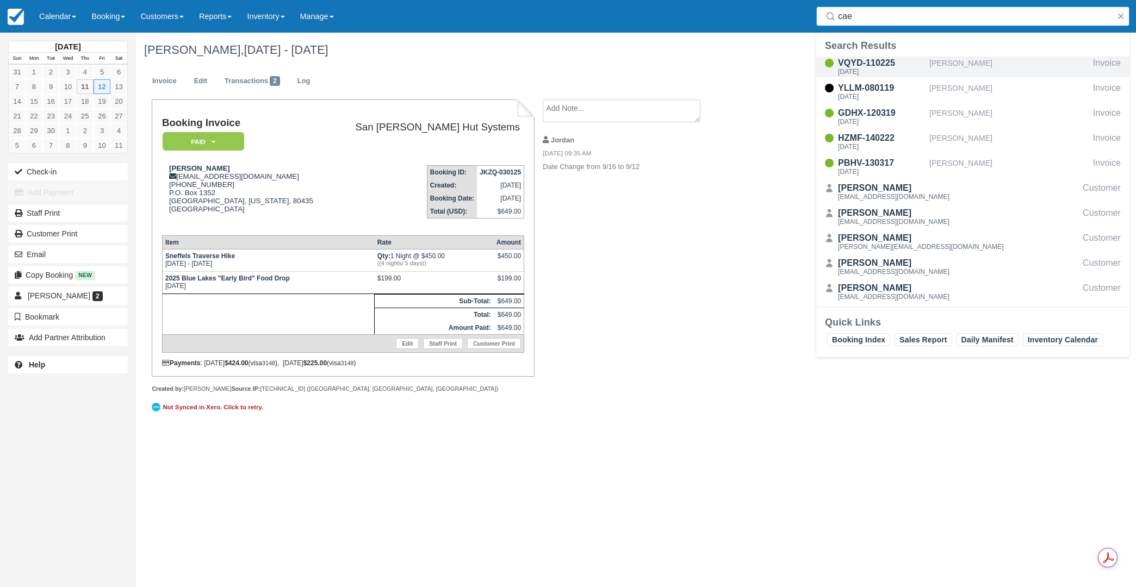
type input "cae"
click at [868, 65] on div "VQYD-110225" at bounding box center [881, 63] width 87 height 13
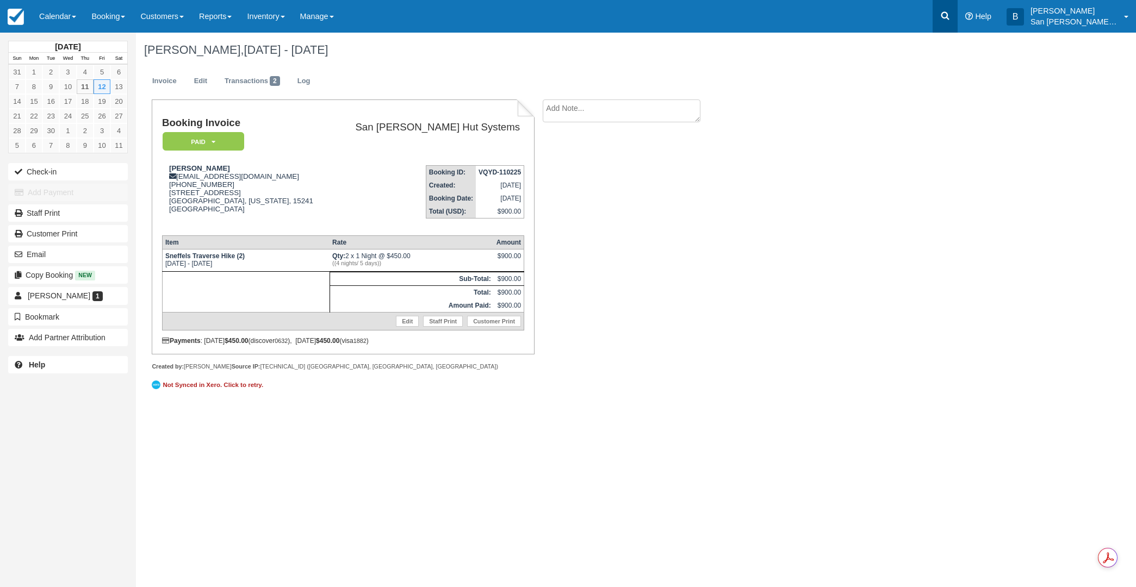
click at [946, 9] on link at bounding box center [945, 16] width 25 height 33
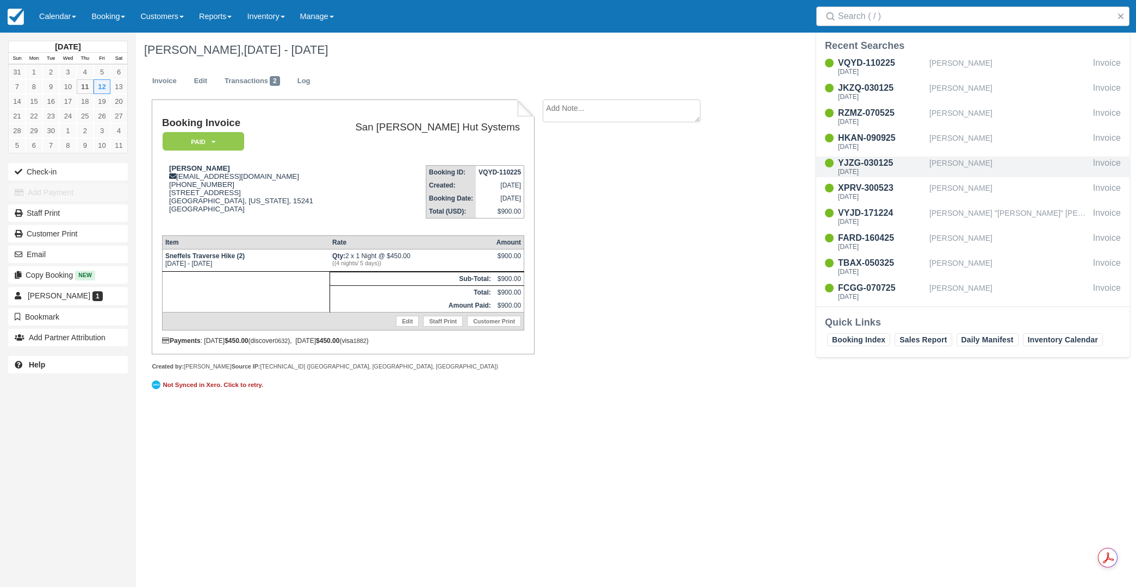
click at [878, 169] on div "[DATE]" at bounding box center [881, 172] width 87 height 7
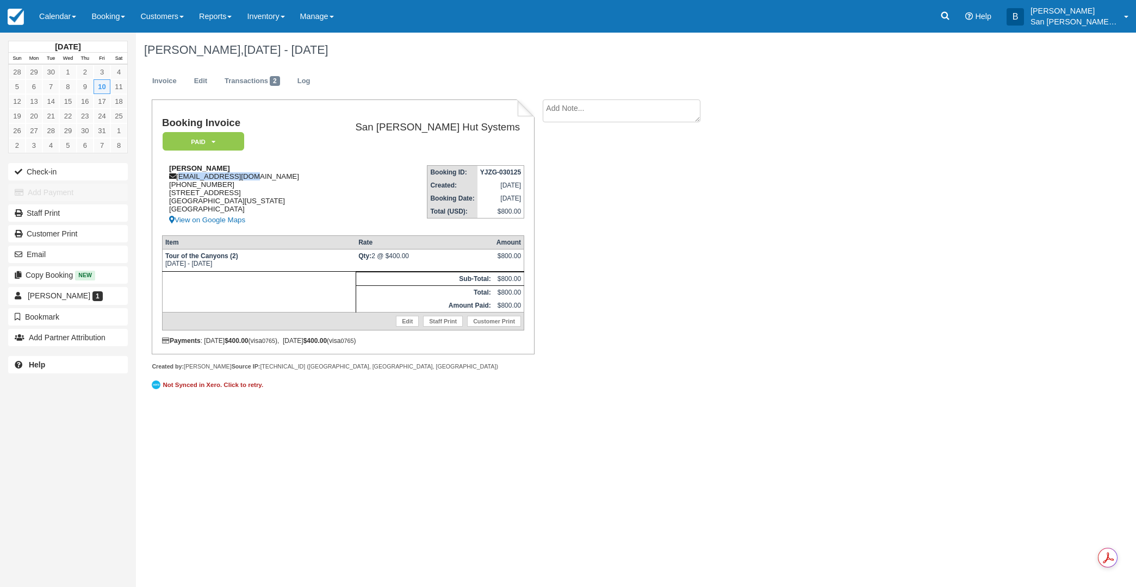
drag, startPoint x: 179, startPoint y: 175, endPoint x: 261, endPoint y: 173, distance: 82.1
click at [261, 173] on div "[PERSON_NAME] [EMAIL_ADDRESS][DOMAIN_NAME] [PHONE_NUMBER] [STREET_ADDRESS][US_S…" at bounding box center [242, 195] width 160 height 63
copy div "[EMAIL_ADDRESS][DOMAIN_NAME]"
